Goal: Task Accomplishment & Management: Complete application form

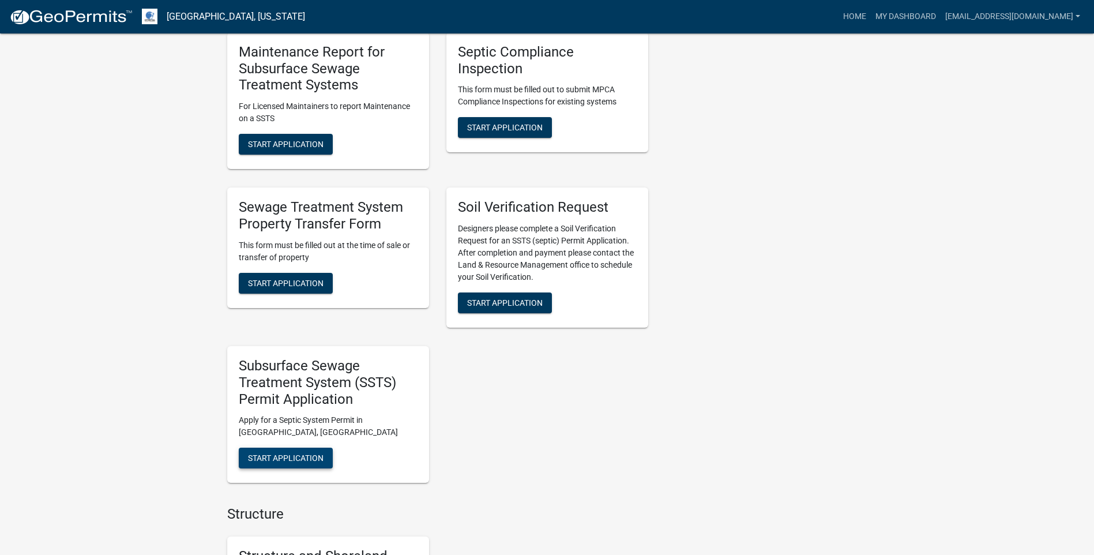
scroll to position [577, 0]
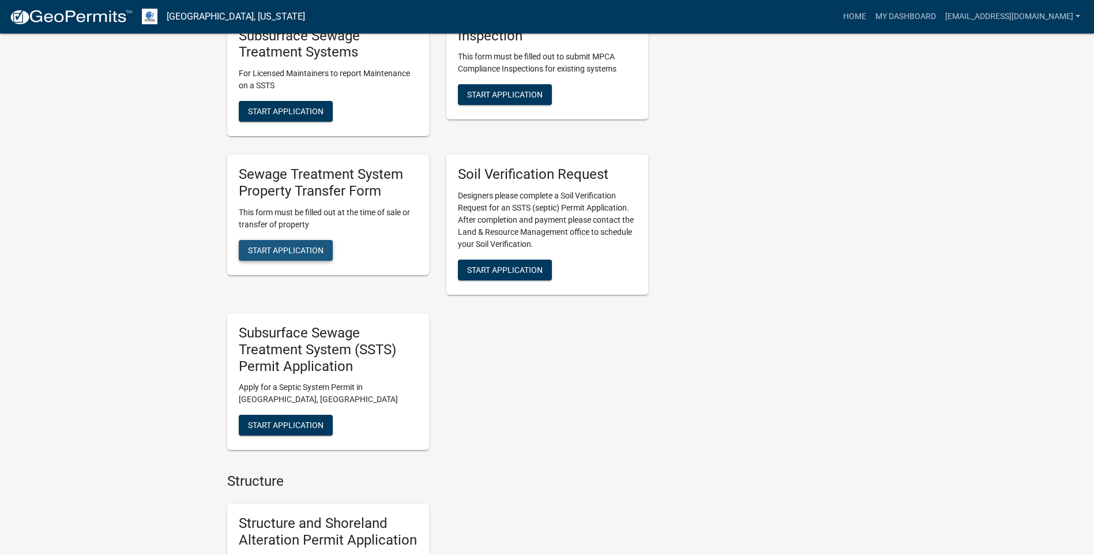
click at [284, 258] on button "Start Application" at bounding box center [286, 250] width 94 height 21
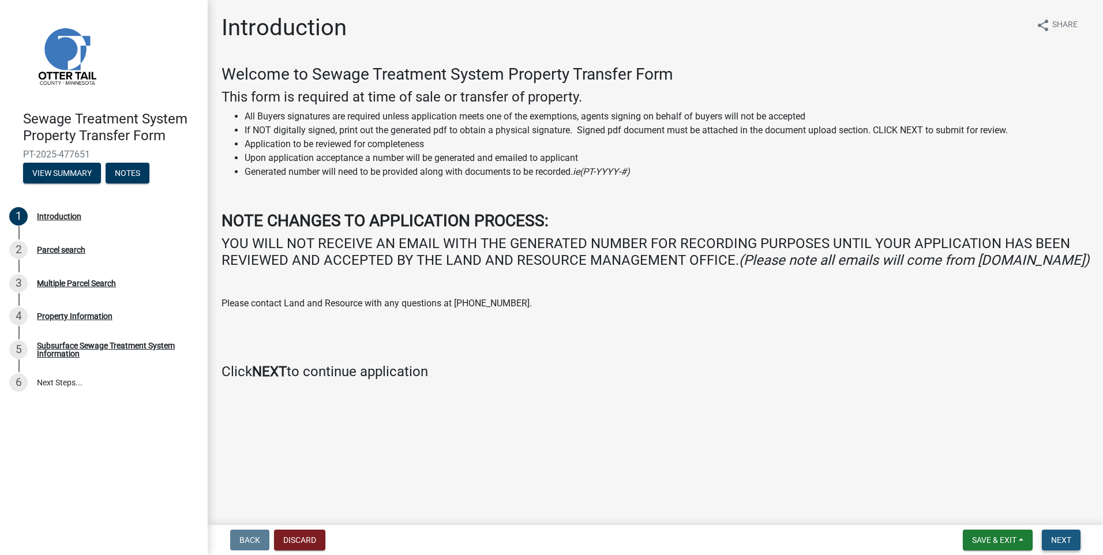
click at [1058, 538] on span "Next" at bounding box center [1061, 539] width 20 height 9
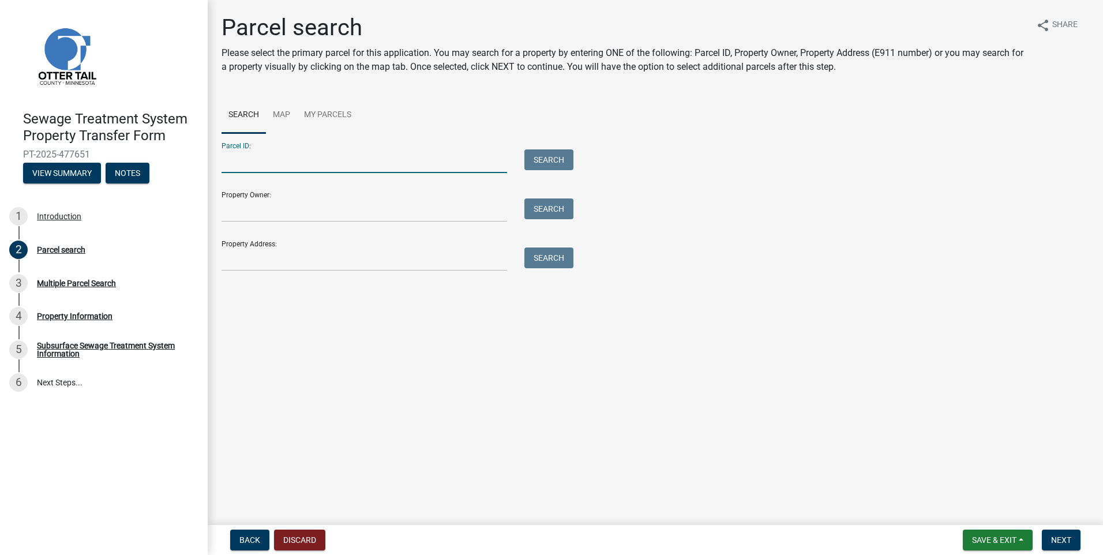
click at [273, 160] on input "Parcel ID:" at bounding box center [365, 161] width 286 height 24
type input "29000991110000"
click at [529, 160] on button "Search" at bounding box center [548, 159] width 49 height 21
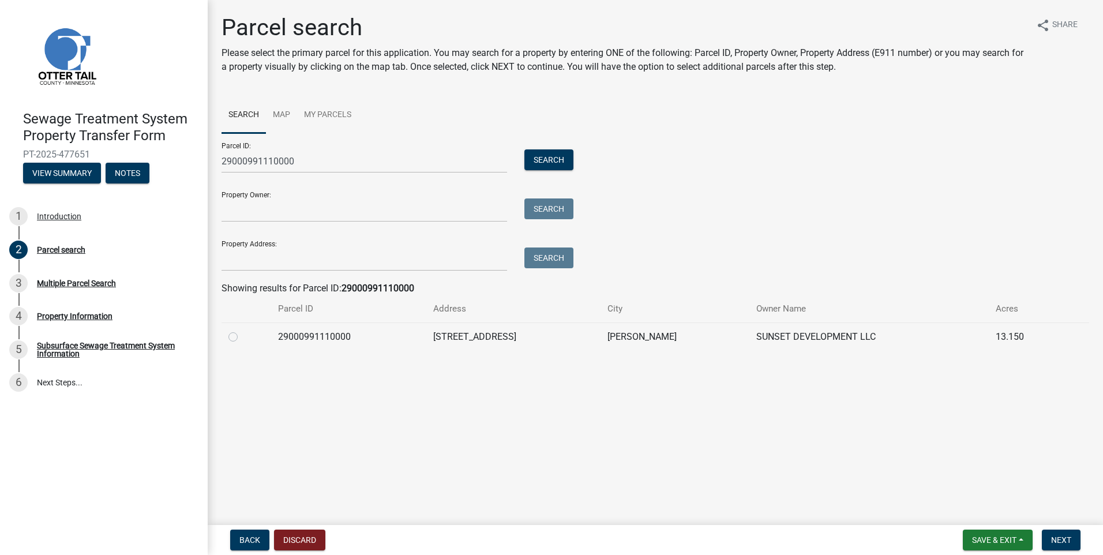
click at [242, 330] on label at bounding box center [242, 330] width 0 height 0
click at [242, 337] on input "radio" at bounding box center [245, 333] width 7 height 7
radio input "true"
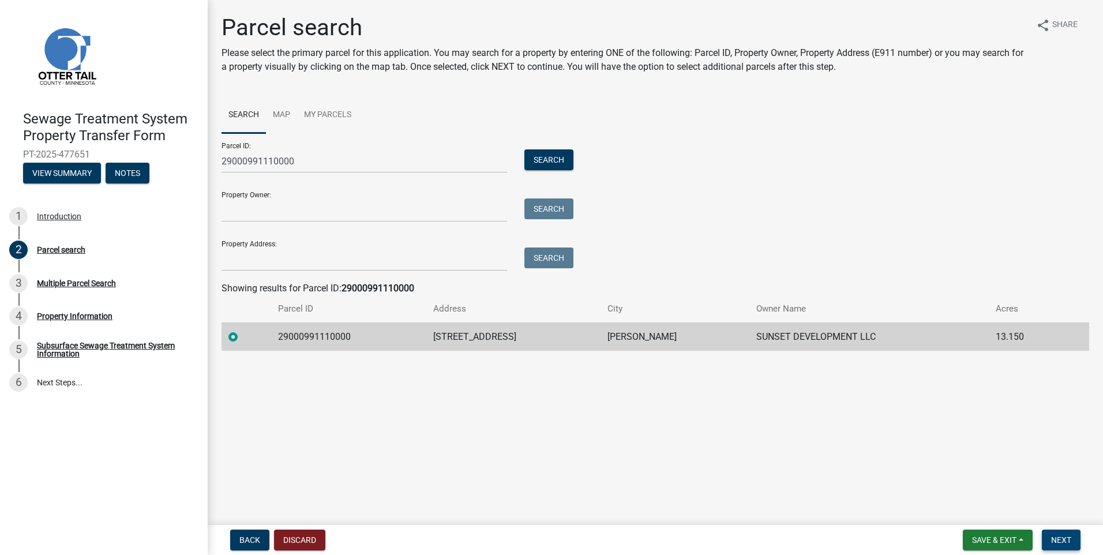
click at [1052, 538] on span "Next" at bounding box center [1061, 539] width 20 height 9
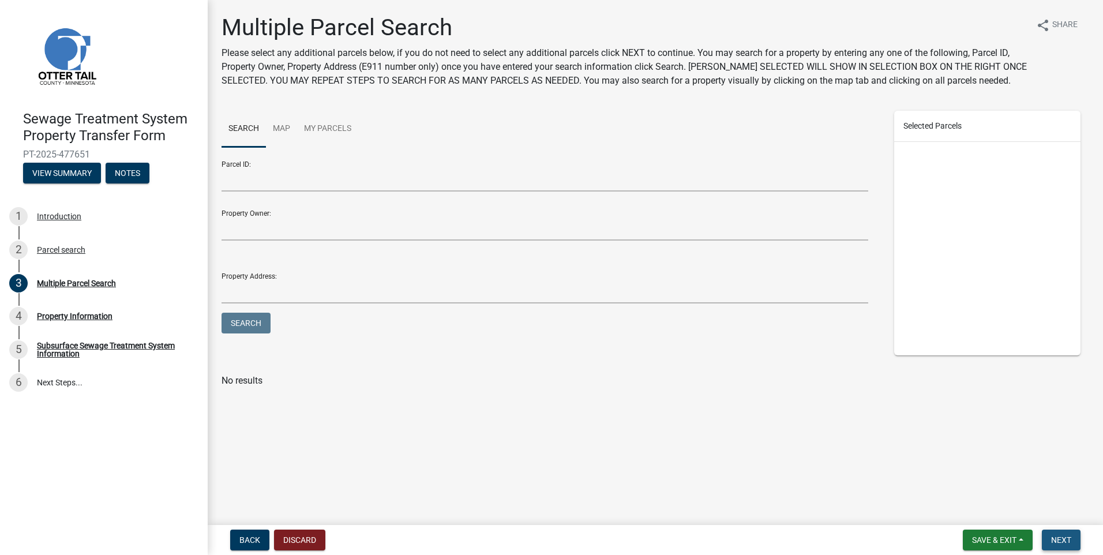
click at [1054, 540] on span "Next" at bounding box center [1061, 539] width 20 height 9
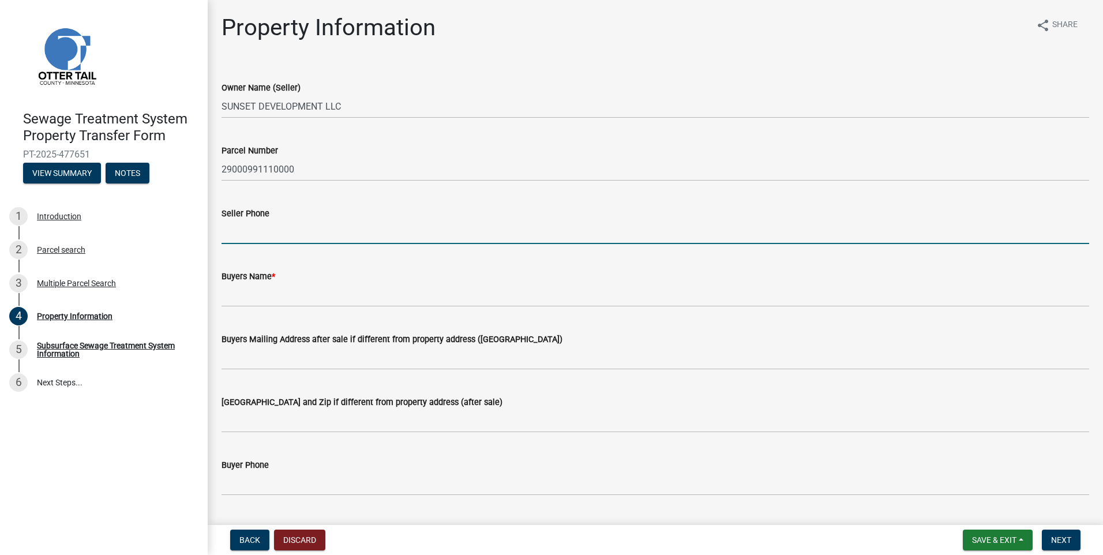
click at [296, 235] on input "Seller Phone" at bounding box center [656, 232] width 868 height 24
type input "2182820116"
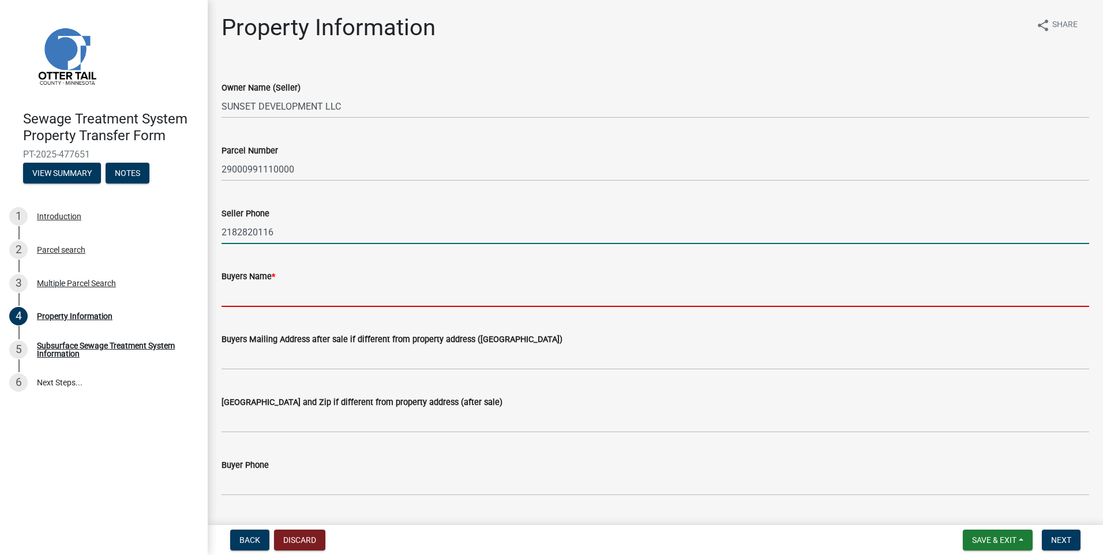
click at [239, 299] on input "Buyers Name *" at bounding box center [656, 295] width 868 height 24
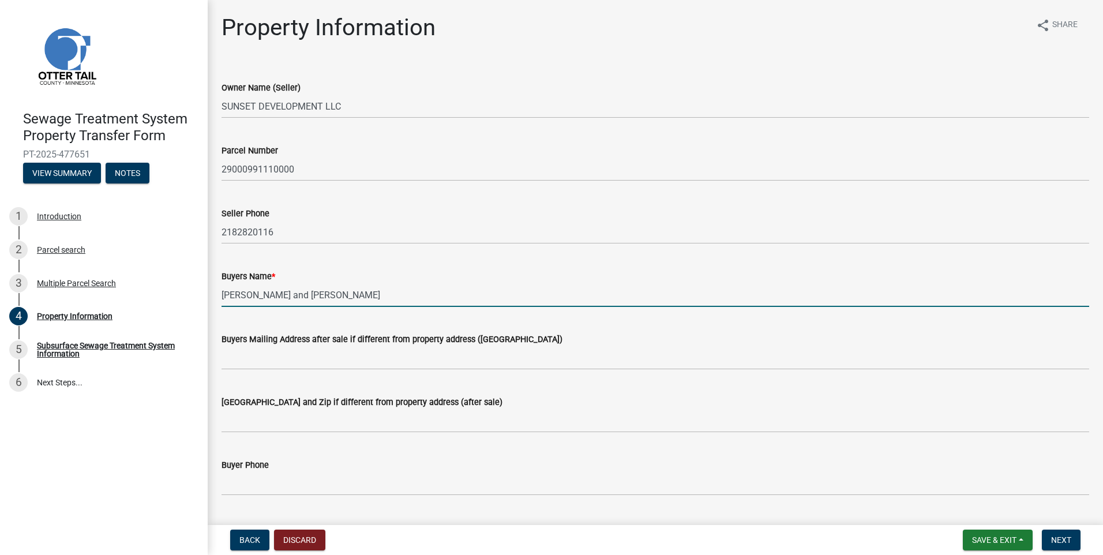
type input "[PERSON_NAME] and [PERSON_NAME]"
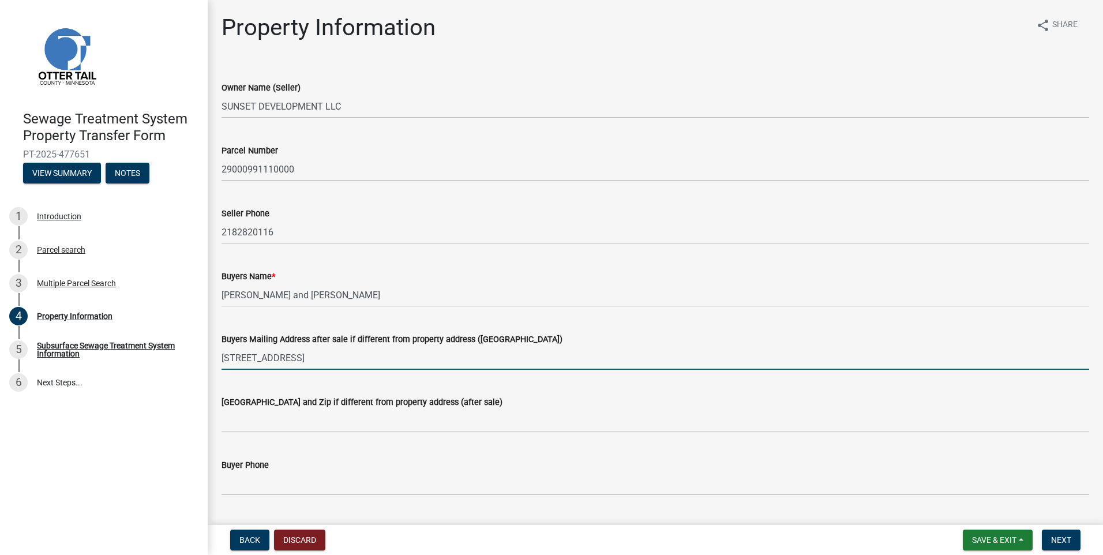
type input "[STREET_ADDRESS]"
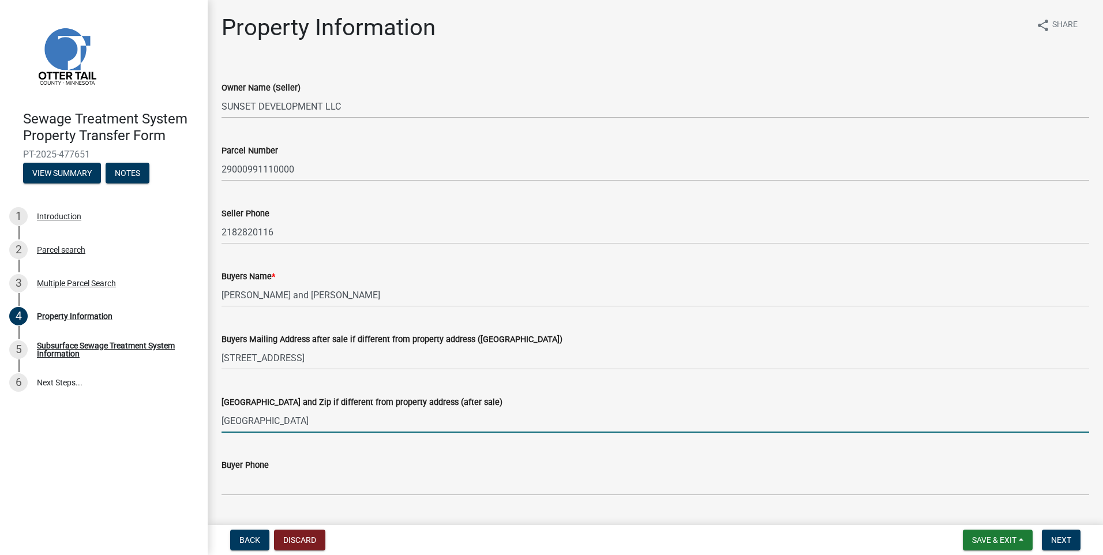
type input "[GEOGRAPHIC_DATA]"
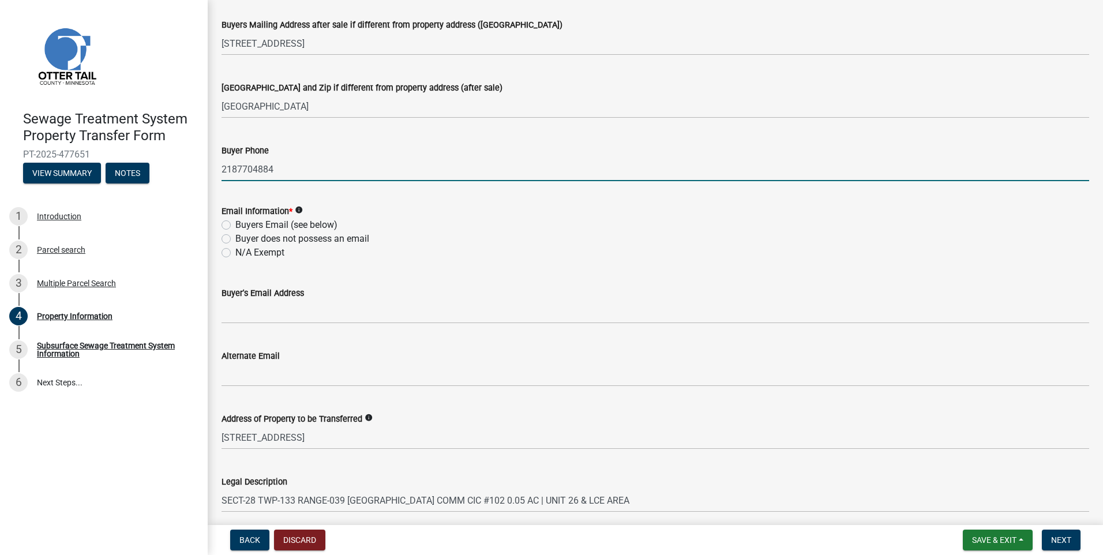
scroll to position [346, 0]
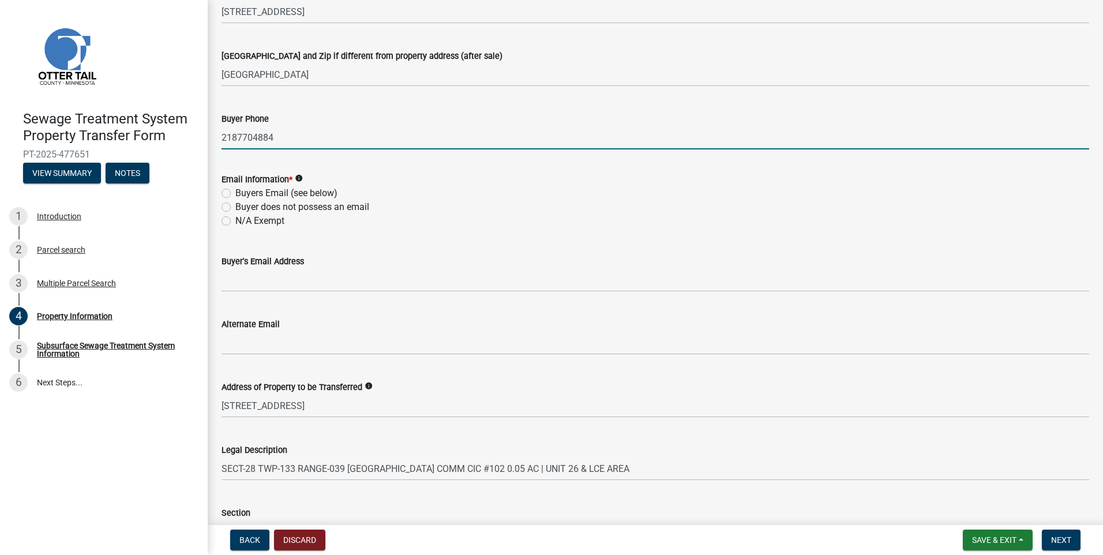
type input "2187704884"
click at [235, 194] on label "Buyers Email (see below)" at bounding box center [286, 193] width 102 height 14
click at [235, 194] on input "Buyers Email (see below)" at bounding box center [238, 189] width 7 height 7
radio input "true"
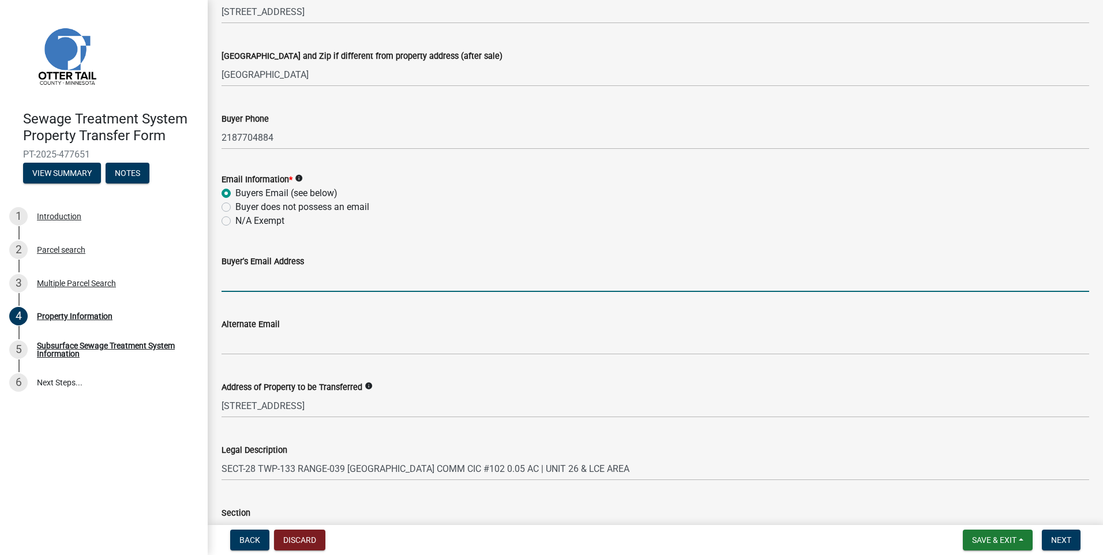
click at [246, 289] on input "Buyer's Email Address" at bounding box center [656, 280] width 868 height 24
type input "[EMAIL_ADDRESS][DOMAIN_NAME]"
click at [1049, 542] on button "Next" at bounding box center [1061, 540] width 39 height 21
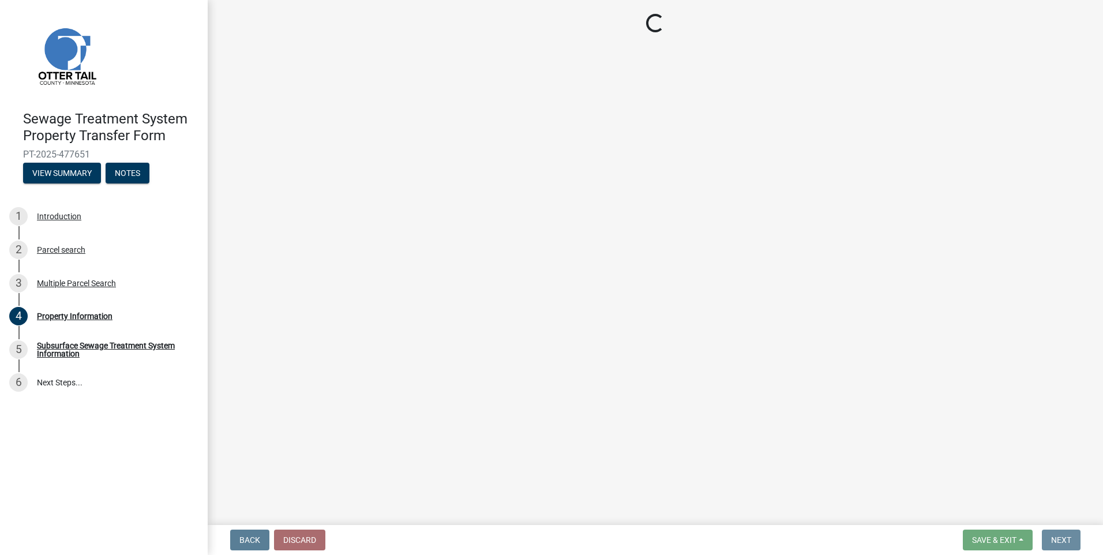
scroll to position [0, 0]
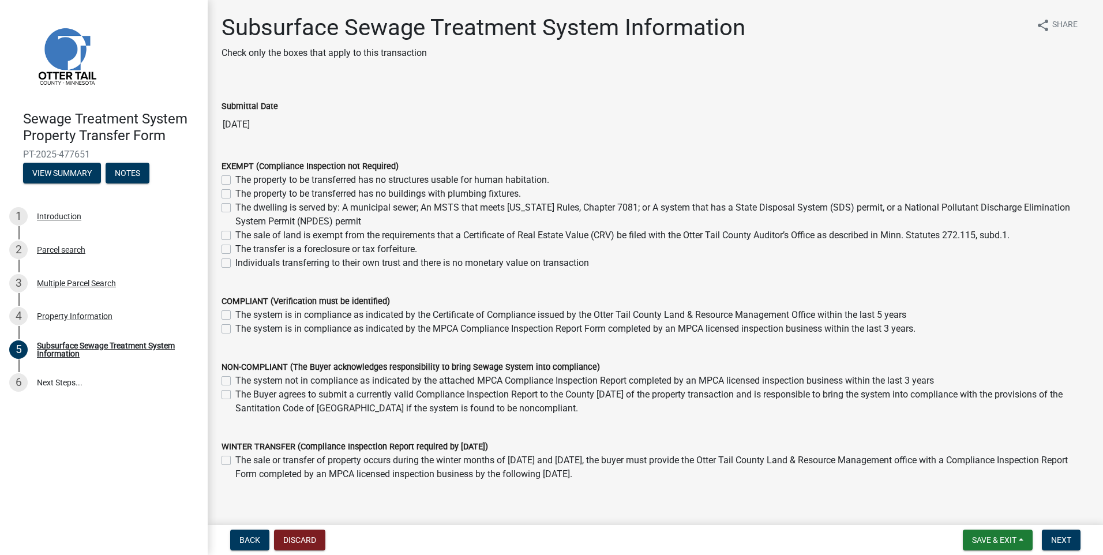
click at [235, 331] on label "The system is in compliance as indicated by the MPCA Compliance Inspection Repo…" at bounding box center [575, 329] width 680 height 14
click at [235, 329] on input "The system is in compliance as indicated by the MPCA Compliance Inspection Repo…" at bounding box center [238, 325] width 7 height 7
checkbox input "true"
checkbox input "false"
checkbox input "true"
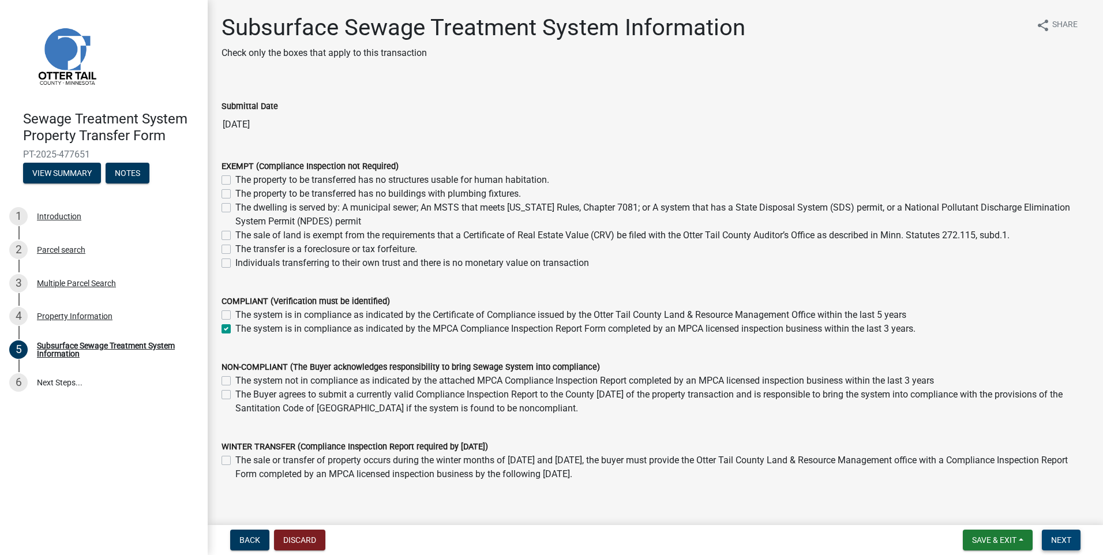
click at [1047, 537] on button "Next" at bounding box center [1061, 540] width 39 height 21
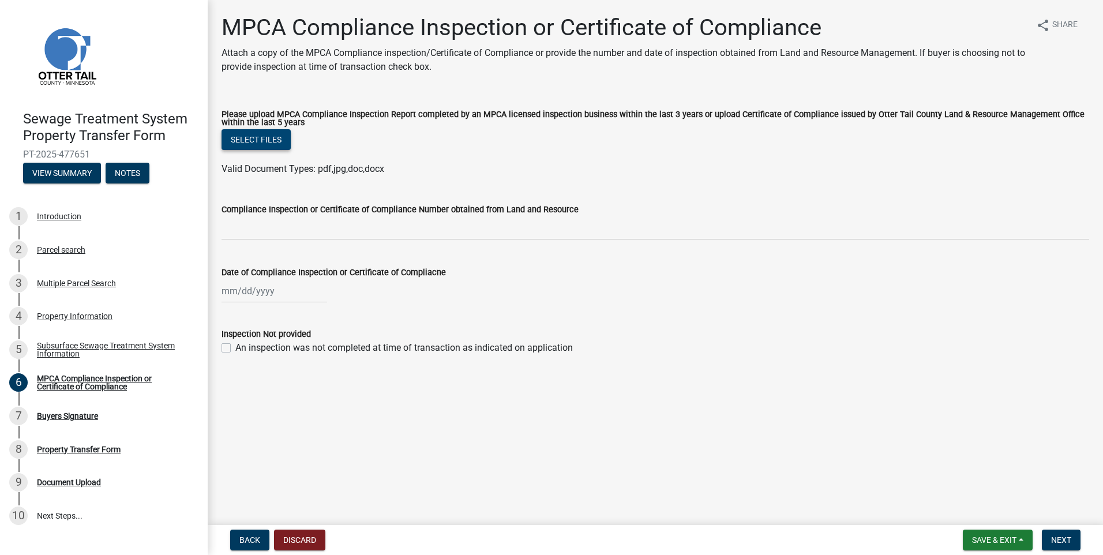
click at [242, 146] on button "Select files" at bounding box center [256, 139] width 69 height 21
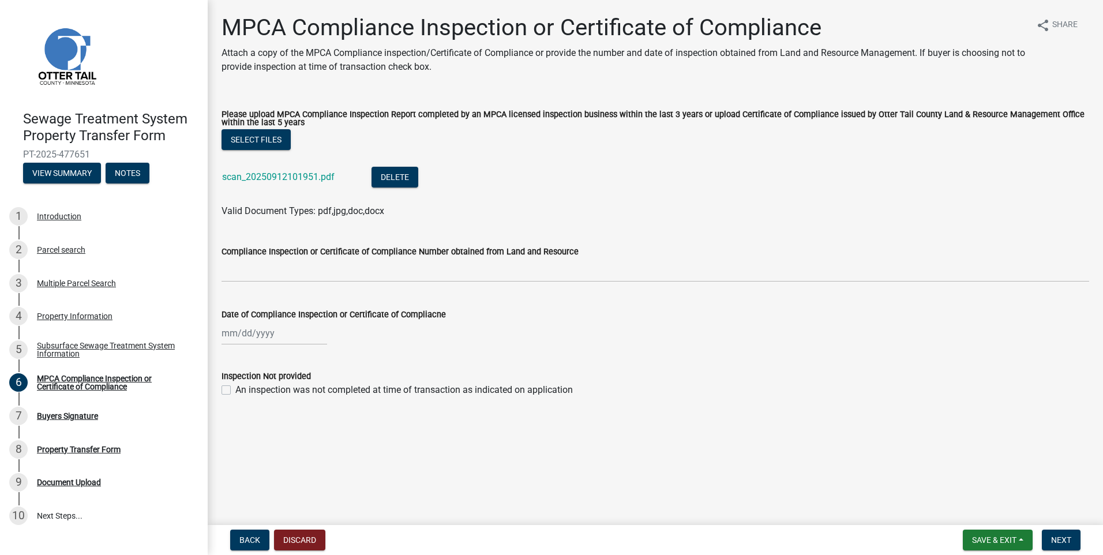
select select "9"
select select "2025"
click at [280, 334] on div "[PERSON_NAME] Feb Mar Apr [PERSON_NAME][DATE] Oct Nov [DATE] 1526 1527 1528 152…" at bounding box center [275, 333] width 106 height 24
click at [231, 361] on button "Previous month" at bounding box center [233, 357] width 14 height 18
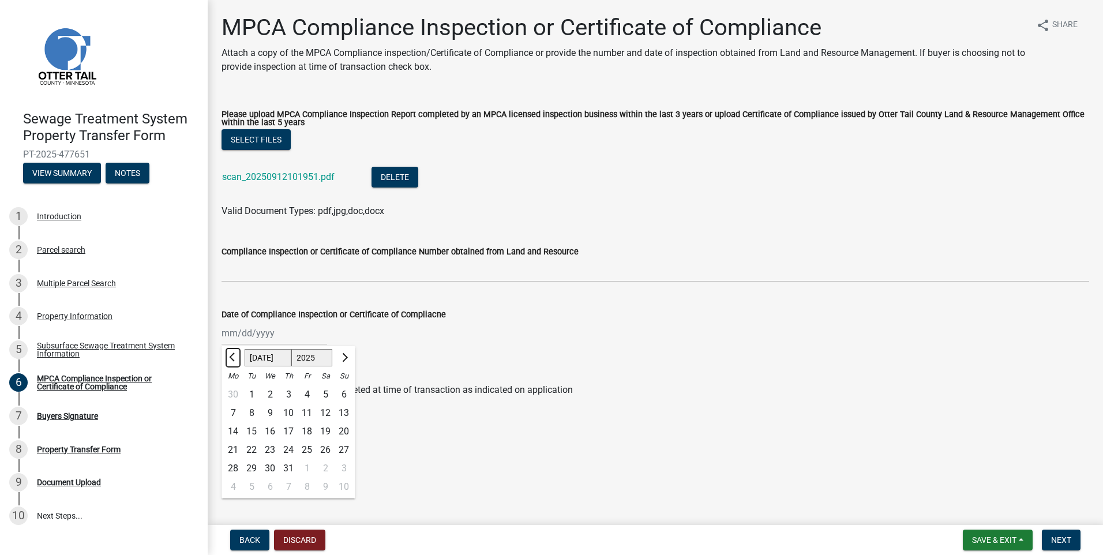
click at [231, 361] on button "Previous month" at bounding box center [233, 357] width 14 height 18
select select "5"
click at [237, 437] on div "12" at bounding box center [233, 431] width 18 height 18
type input "[DATE]"
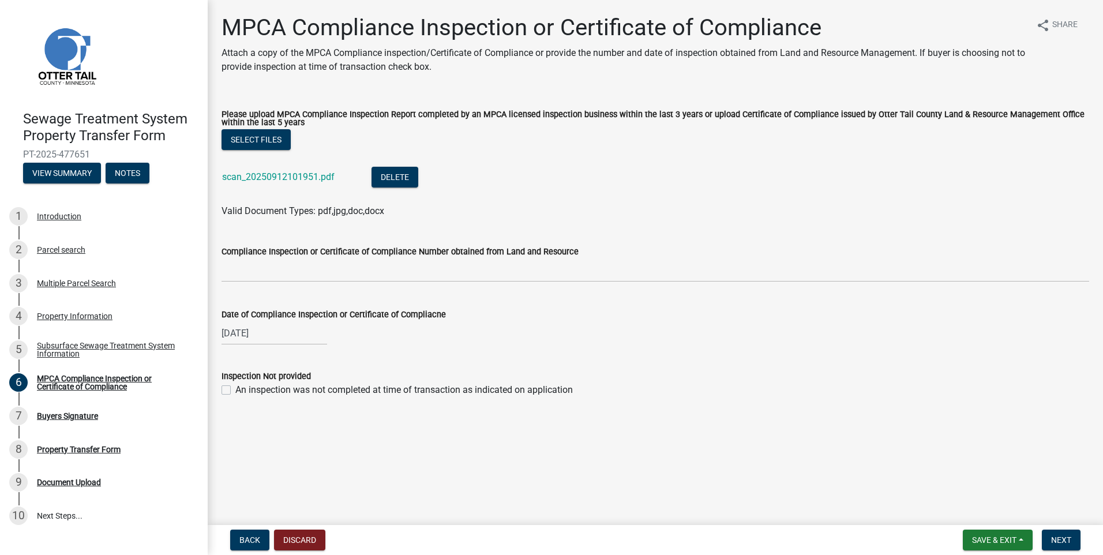
click at [263, 337] on div "[DATE]" at bounding box center [275, 333] width 106 height 24
select select "5"
click at [320, 362] on select "1525 1526 1527 1528 1529 1530 1531 1532 1533 1534 1535 1536 1537 1538 1539 1540…" at bounding box center [312, 358] width 42 height 17
select select "2024"
click at [291, 350] on select "1525 1526 1527 1528 1529 1530 1531 1532 1533 1534 1535 1536 1537 1538 1539 1540…" at bounding box center [312, 358] width 42 height 17
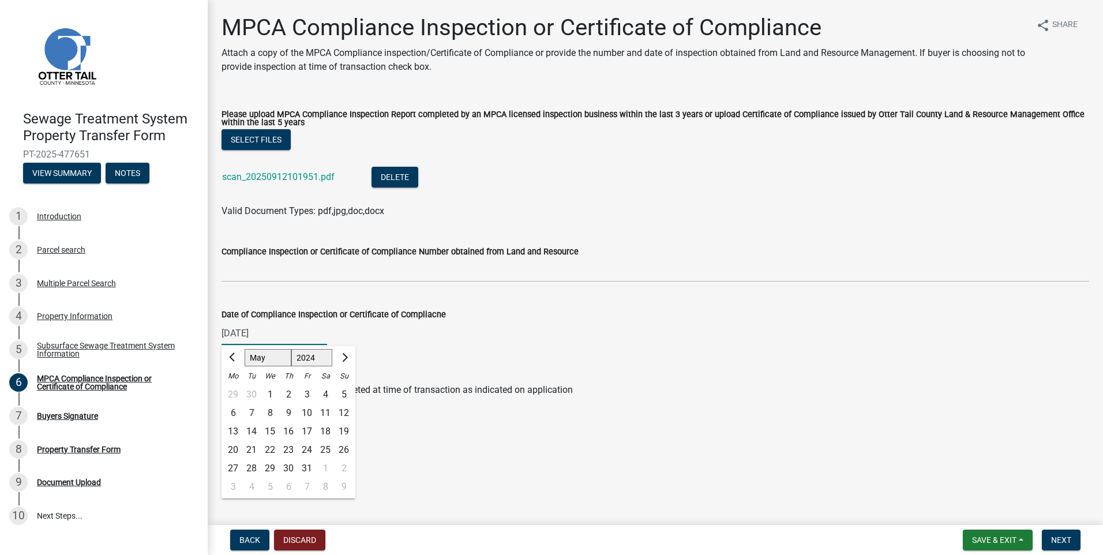
click at [342, 412] on div "12" at bounding box center [344, 413] width 18 height 18
type input "[DATE]"
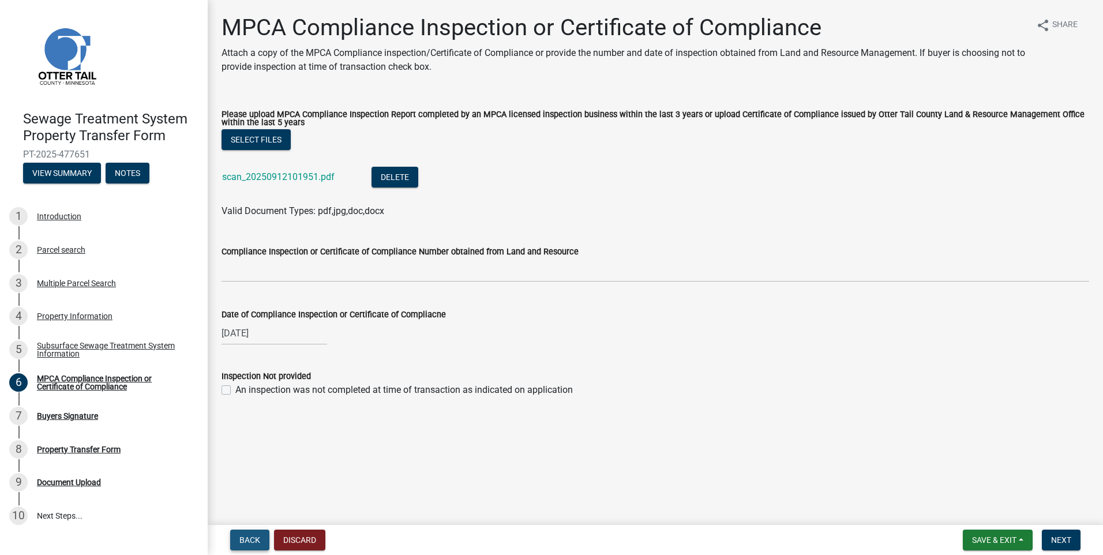
click at [250, 534] on button "Back" at bounding box center [249, 540] width 39 height 21
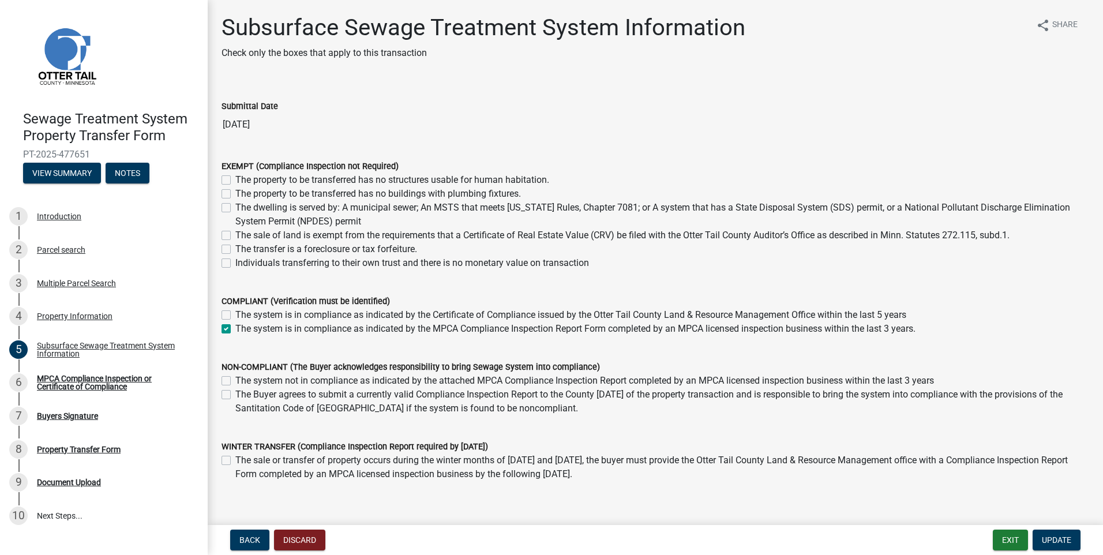
click at [235, 314] on label "The system is in compliance as indicated by the Certificate of Compliance issue…" at bounding box center [570, 315] width 671 height 14
click at [235, 314] on input "The system is in compliance as indicated by the Certificate of Compliance issue…" at bounding box center [238, 311] width 7 height 7
checkbox input "true"
click at [235, 330] on label "The system is in compliance as indicated by the MPCA Compliance Inspection Repo…" at bounding box center [575, 329] width 680 height 14
click at [235, 329] on input "The system is in compliance as indicated by the MPCA Compliance Inspection Repo…" at bounding box center [238, 325] width 7 height 7
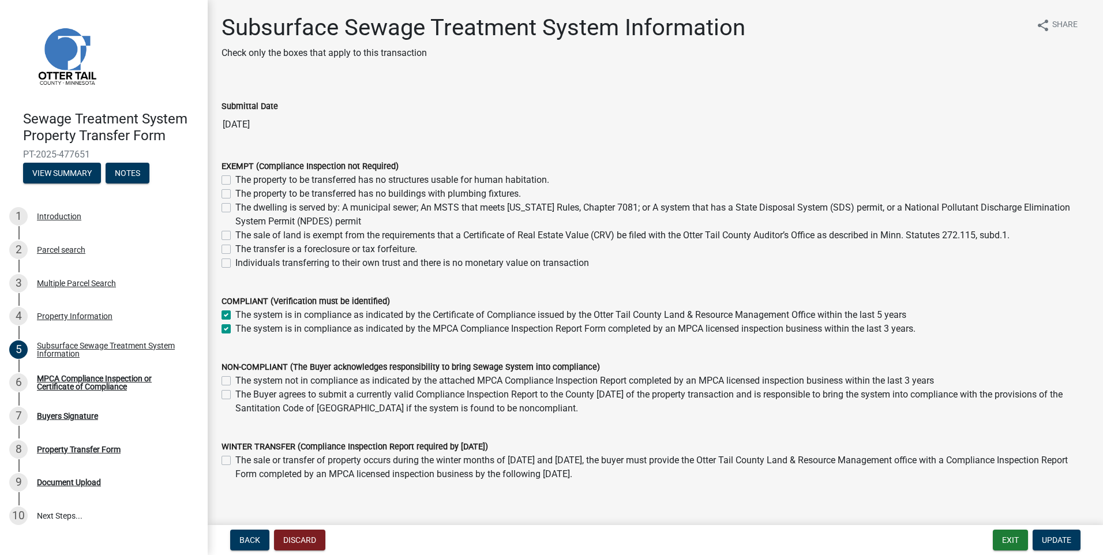
checkbox input "false"
checkbox input "true"
checkbox input "false"
click at [1055, 542] on span "Update" at bounding box center [1056, 539] width 29 height 9
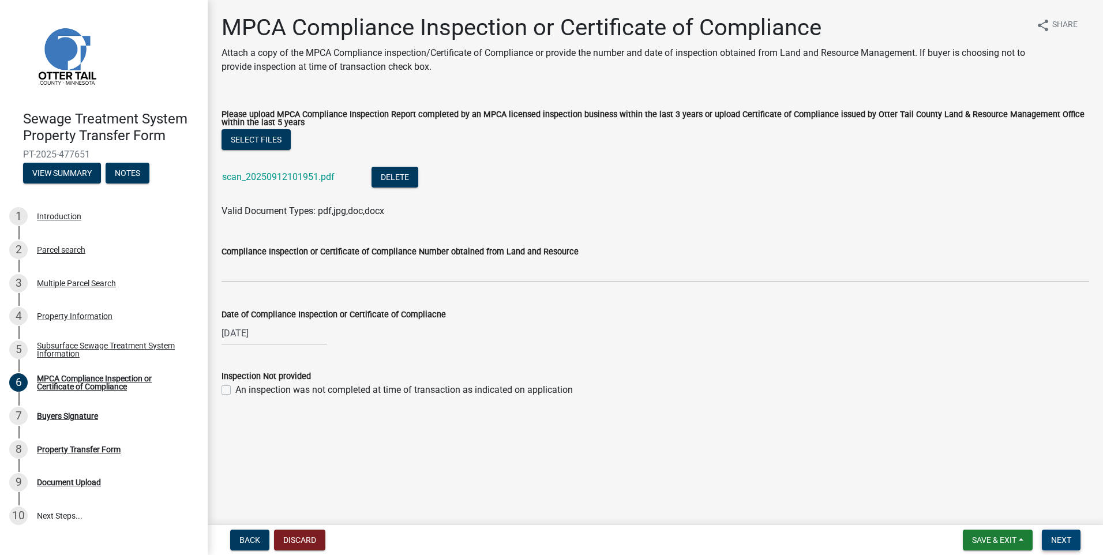
click at [1062, 541] on span "Next" at bounding box center [1061, 539] width 20 height 9
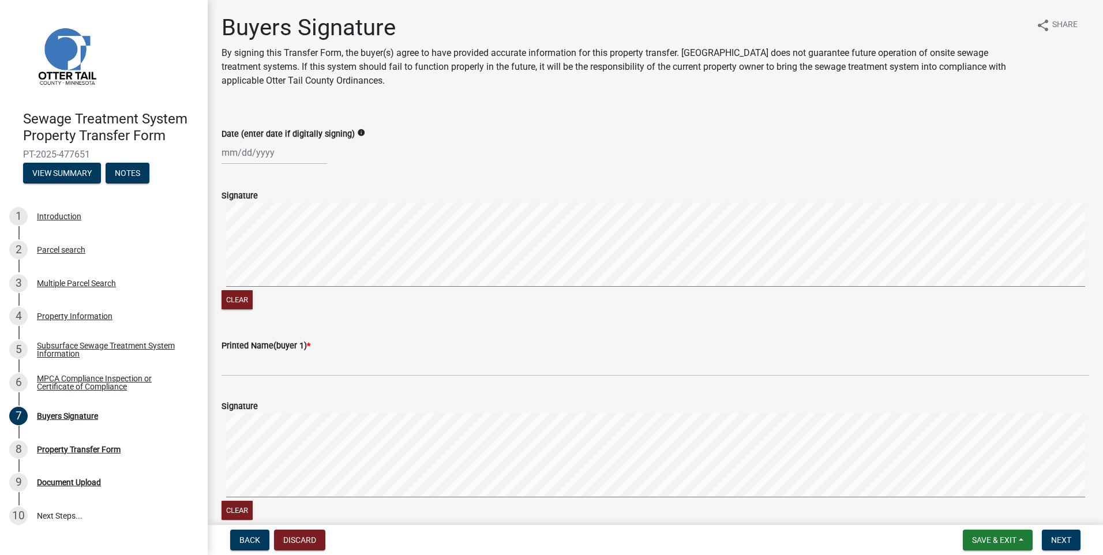
select select "9"
select select "2025"
click at [284, 148] on div "[PERSON_NAME] Feb Mar Apr [PERSON_NAME][DATE] Oct Nov [DATE] 1526 1527 1528 152…" at bounding box center [275, 153] width 106 height 24
click at [310, 229] on div "12" at bounding box center [307, 232] width 18 height 18
type input "[DATE]"
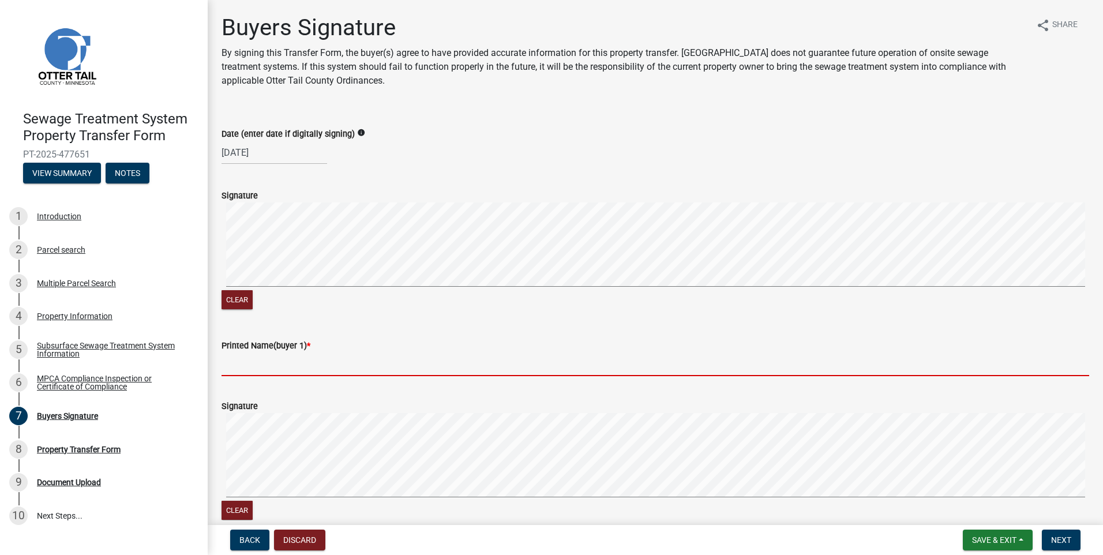
click at [277, 362] on input "Printed Name(buyer 1) *" at bounding box center [656, 364] width 868 height 24
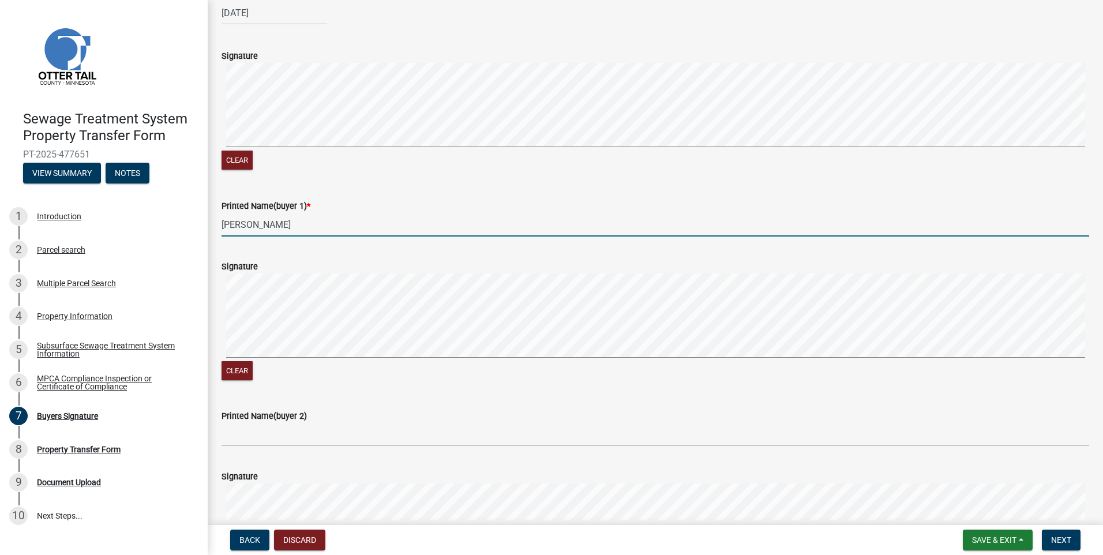
scroll to position [173, 0]
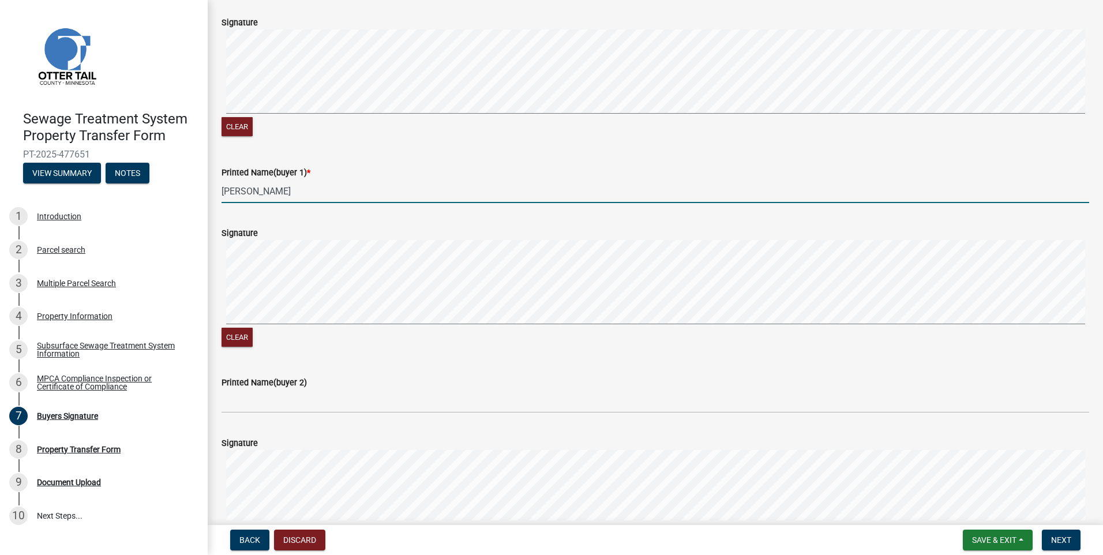
type input "[PERSON_NAME]"
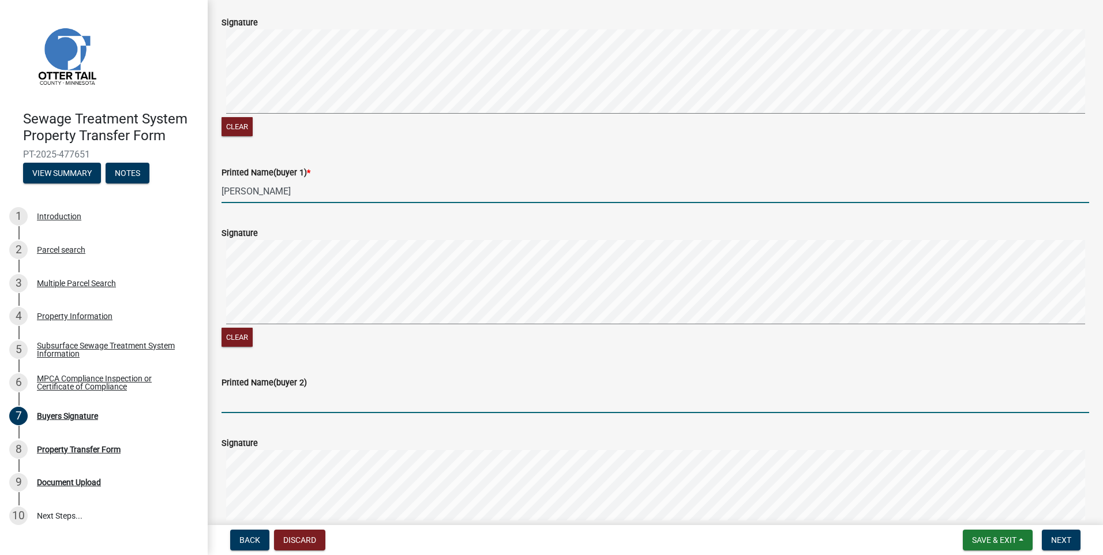
click at [254, 406] on input "Printed Name(buyer 2)" at bounding box center [656, 401] width 868 height 24
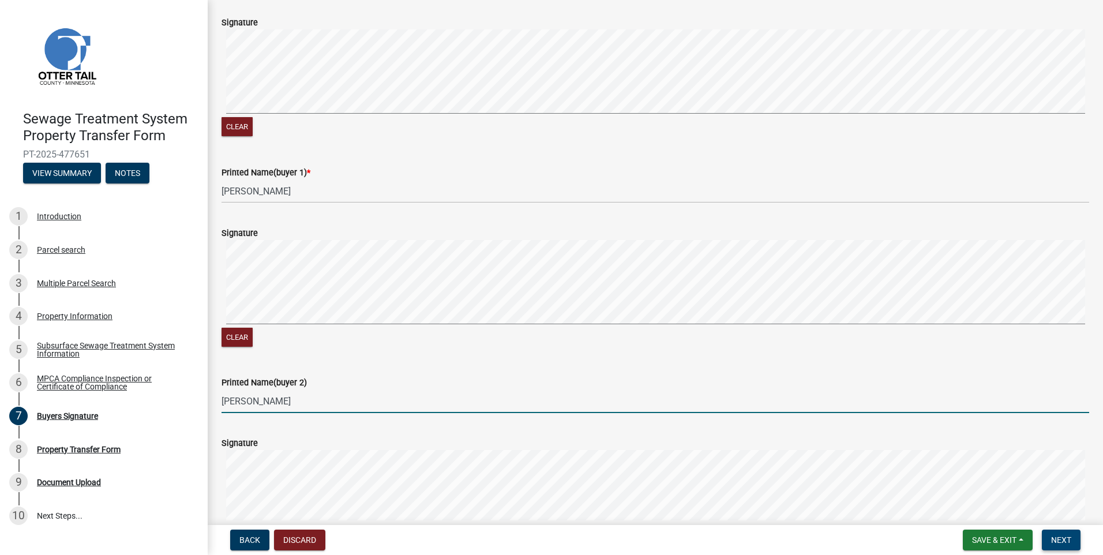
type input "[PERSON_NAME]"
click at [1066, 536] on span "Next" at bounding box center [1061, 539] width 20 height 9
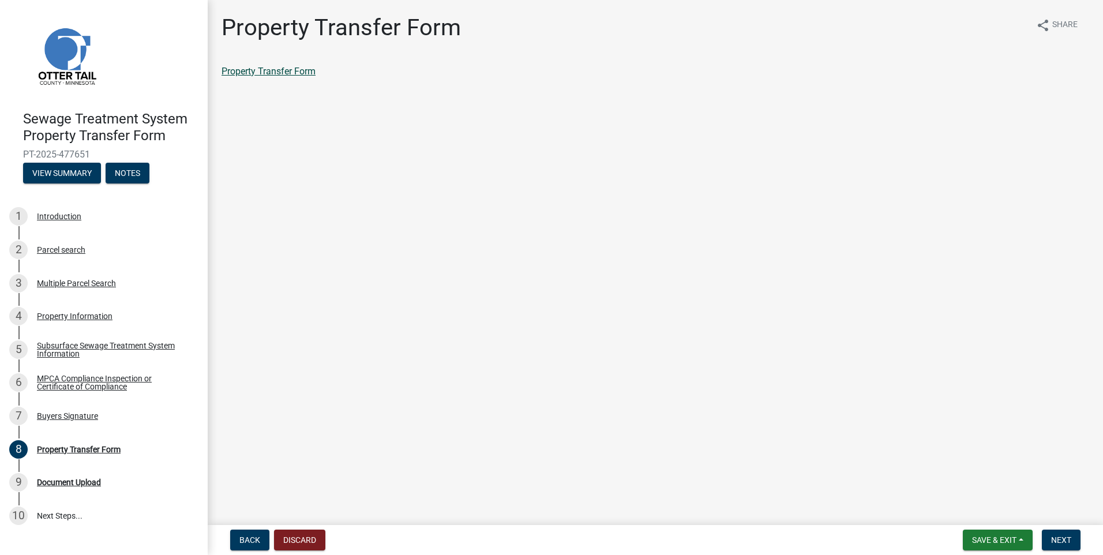
click at [303, 74] on link "Property Transfer Form" at bounding box center [269, 71] width 94 height 11
